Goal: Information Seeking & Learning: Check status

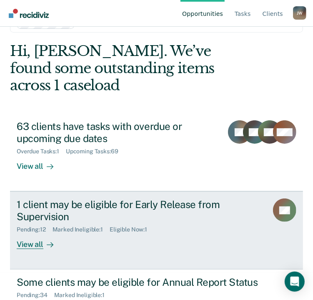
scroll to position [42, 0]
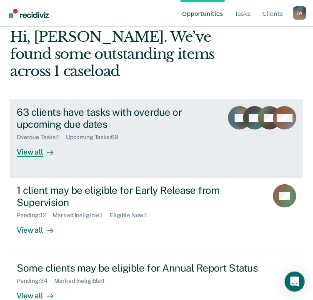
click at [68, 106] on div "63 clients have tasks with overdue or upcoming due dates" at bounding box center [117, 118] width 200 height 24
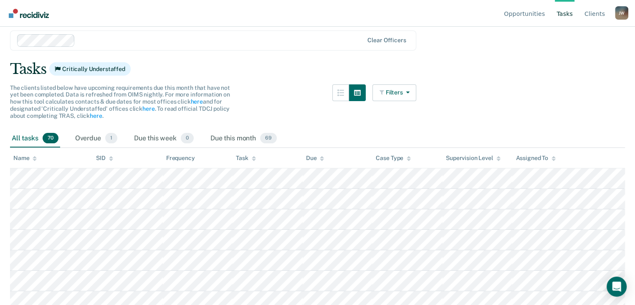
scroll to position [42, 0]
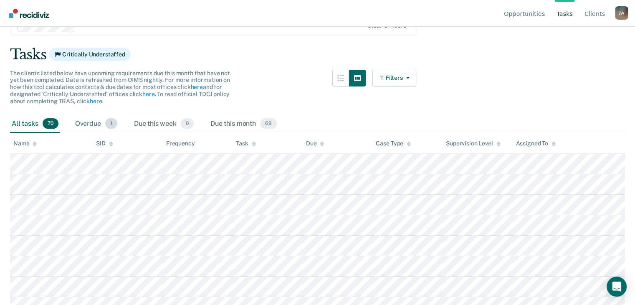
click at [86, 121] on div "Overdue 1" at bounding box center [95, 124] width 45 height 18
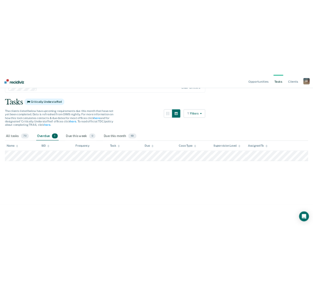
scroll to position [0, 0]
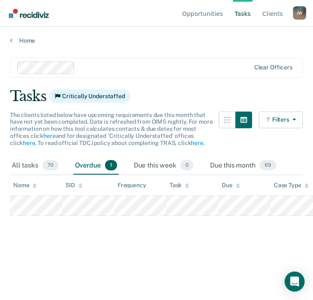
drag, startPoint x: 78, startPoint y: 20, endPoint x: 72, endPoint y: 17, distance: 6.7
click at [77, 20] on nav "Opportunities Tasks Client s [PERSON_NAME] [PERSON_NAME] Profile How it works L…" at bounding box center [157, 13] width 300 height 26
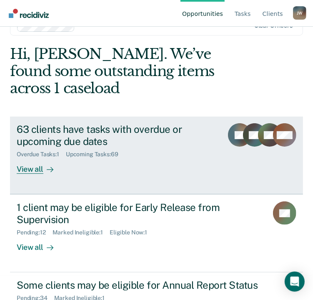
click at [74, 123] on div "63 clients have tasks with overdue or upcoming due dates" at bounding box center [117, 135] width 200 height 24
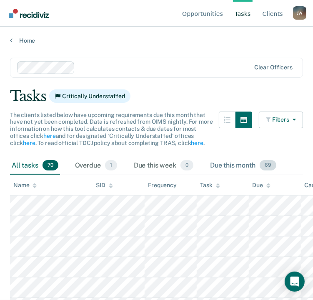
click at [224, 166] on div "Due this month 69" at bounding box center [244, 165] width 70 height 18
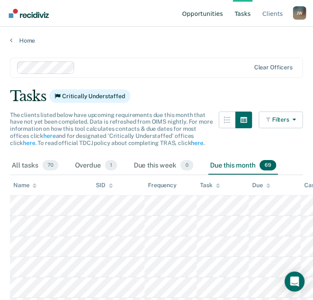
click at [217, 17] on link "Opportunities" at bounding box center [203, 13] width 44 height 27
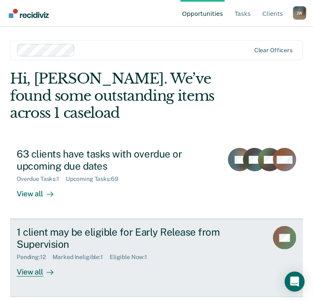
click at [45, 226] on div "1 client may be eligible for Early Release from Supervision" at bounding box center [139, 238] width 245 height 24
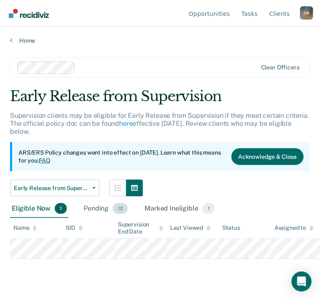
click at [97, 204] on div "Pending 12" at bounding box center [106, 208] width 48 height 18
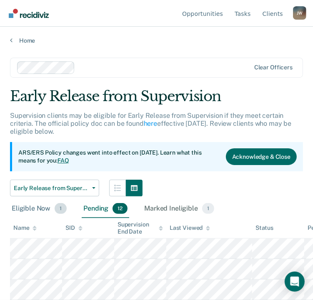
click at [29, 207] on div "Eligible Now 1" at bounding box center [39, 208] width 58 height 18
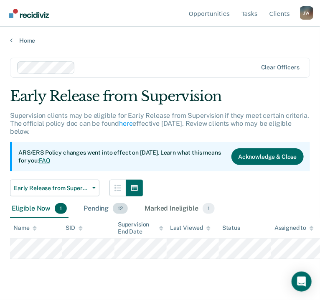
click at [101, 206] on div "Pending 12" at bounding box center [106, 208] width 48 height 18
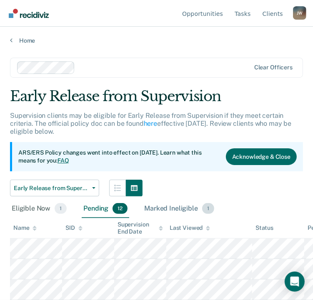
click at [171, 212] on div "Marked Ineligible 1" at bounding box center [179, 208] width 73 height 18
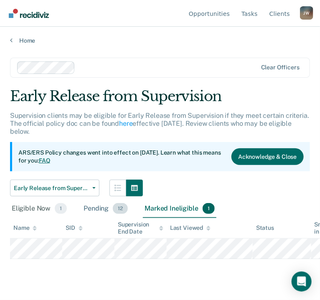
click at [83, 207] on div "Pending 12" at bounding box center [106, 208] width 48 height 18
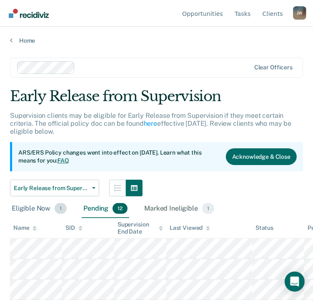
click at [34, 209] on div "Eligible Now 1" at bounding box center [39, 208] width 58 height 18
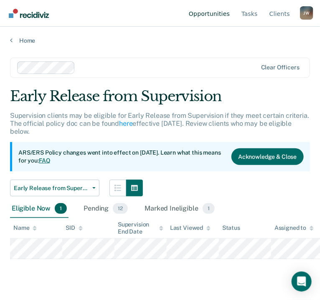
click at [215, 15] on link "Opportunities" at bounding box center [209, 13] width 44 height 27
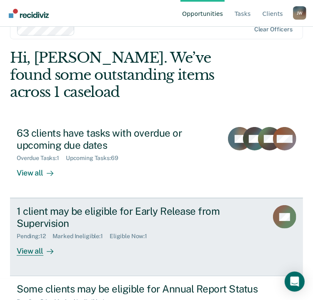
scroll to position [45, 0]
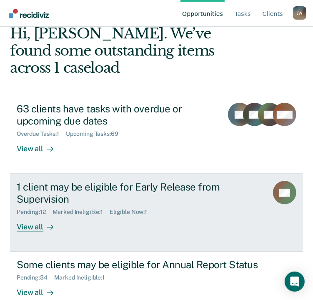
click at [30, 214] on link "1 client may be eligible for Early Release from Supervision Pending : 12 Marked…" at bounding box center [156, 213] width 293 height 78
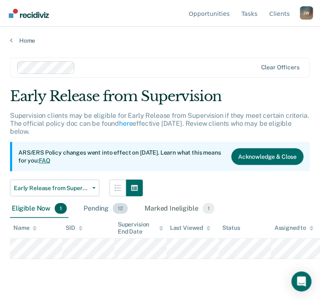
click at [105, 209] on div "Pending 12" at bounding box center [106, 208] width 48 height 18
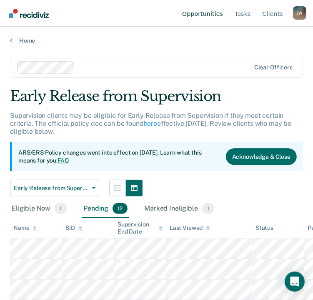
click at [192, 14] on link "Opportunities" at bounding box center [203, 13] width 44 height 27
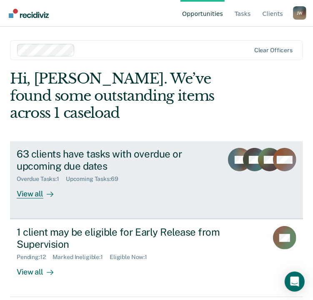
click at [65, 149] on div "63 clients have tasks with overdue or upcoming due dates" at bounding box center [117, 160] width 200 height 24
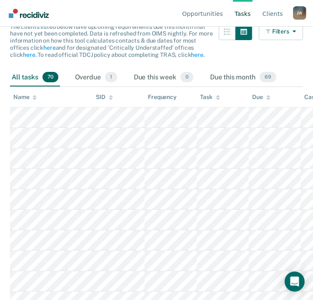
scroll to position [125, 0]
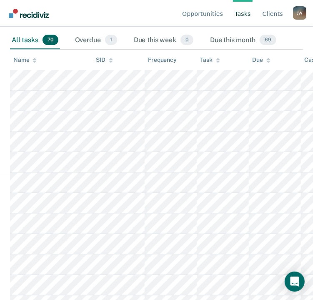
click at [26, 40] on div "All tasks 70" at bounding box center [35, 40] width 50 height 18
click at [23, 42] on div "All tasks 70" at bounding box center [35, 40] width 50 height 18
